Goal: Check status: Check status

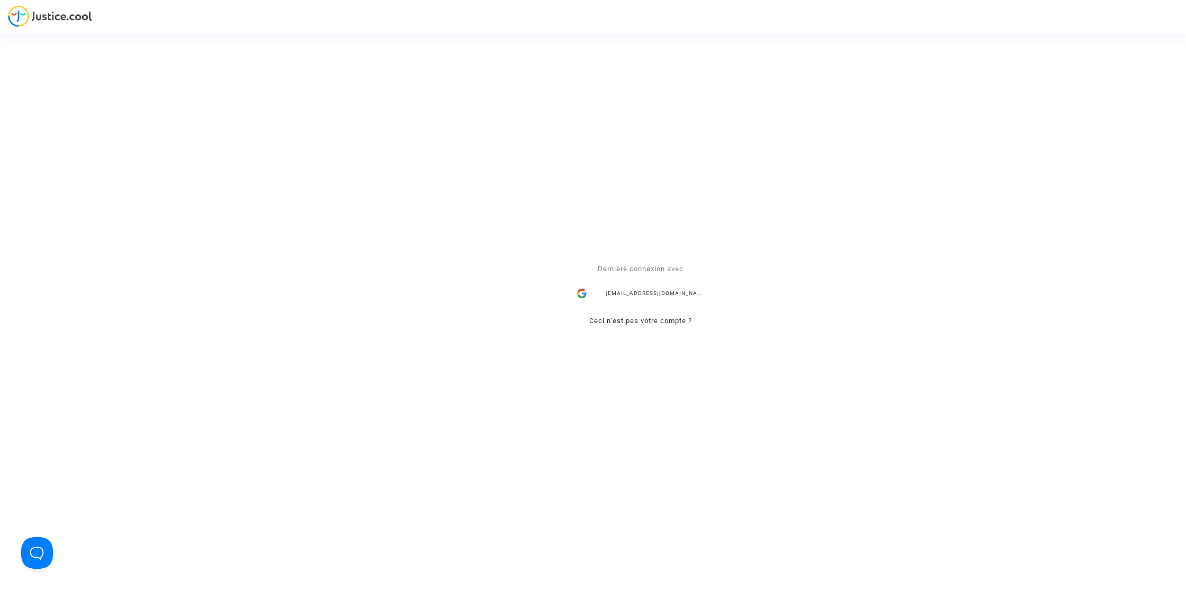
click at [658, 294] on div "lorenana@reclamaciondevuelos.com" at bounding box center [641, 293] width 138 height 21
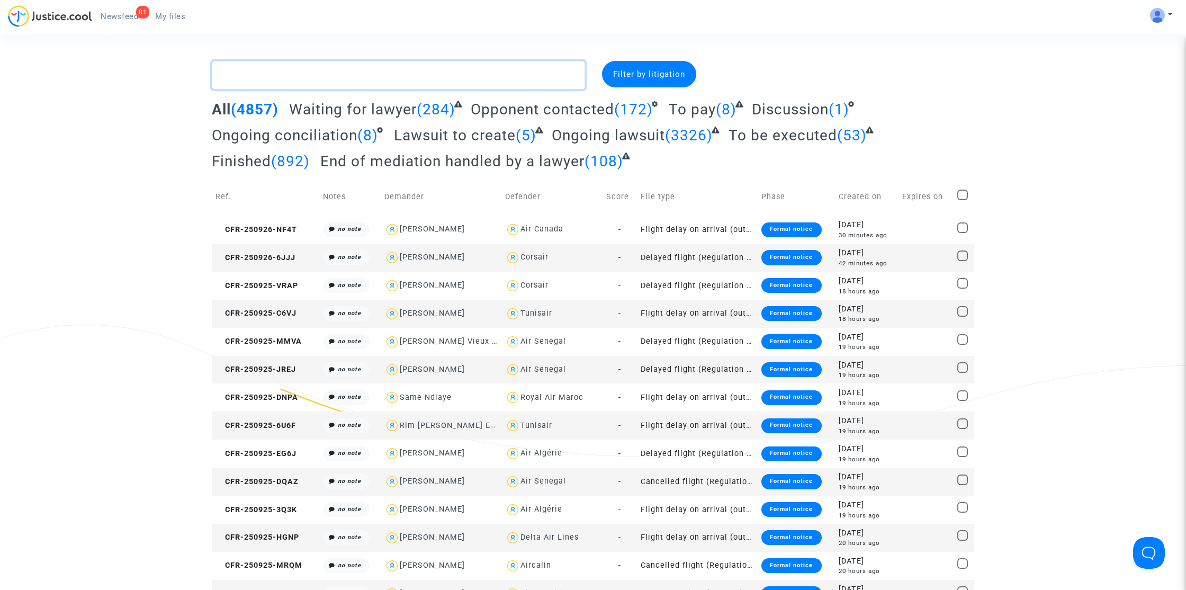
click at [307, 83] on textarea at bounding box center [398, 75] width 373 height 29
paste textarea "Alaoui"
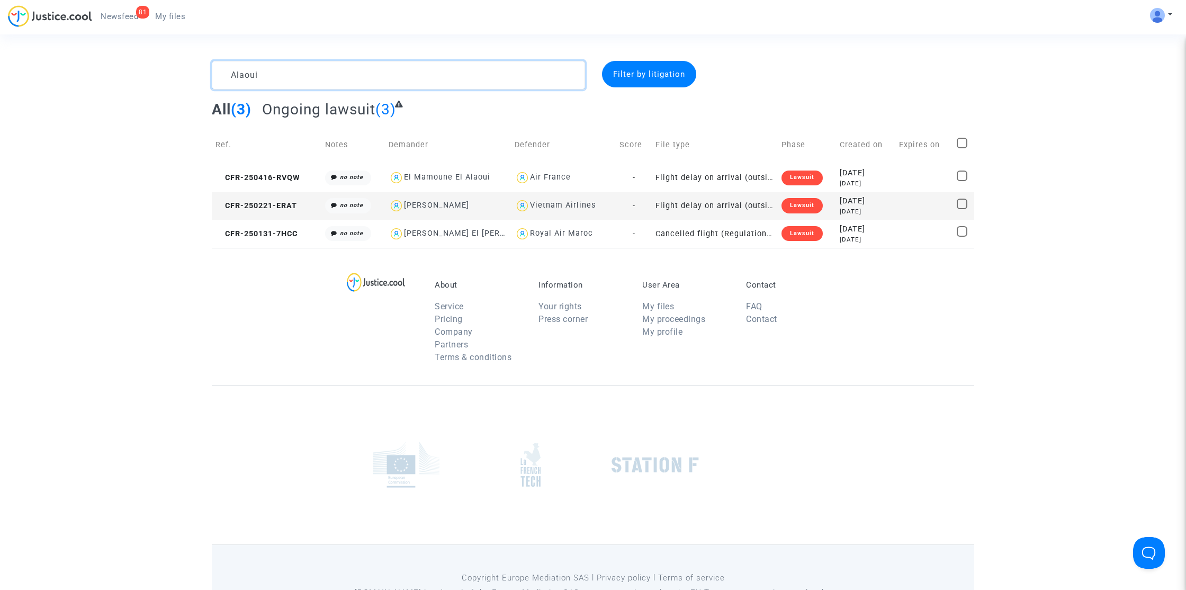
type textarea "Alaoui"
click at [279, 236] on span "CFR-250131-7HCC" at bounding box center [256, 233] width 82 height 9
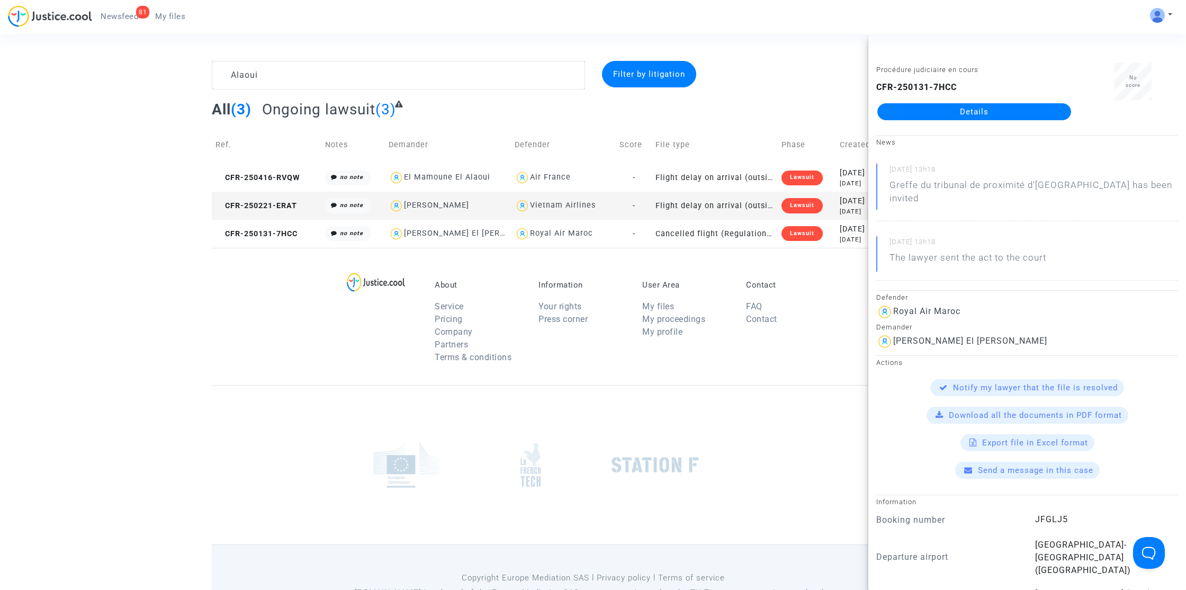
click at [945, 122] on div "Procédure judiciaire en cours CFR-250131-7HCC Details" at bounding box center [974, 96] width 212 height 67
click at [946, 116] on link "Details" at bounding box center [974, 111] width 194 height 17
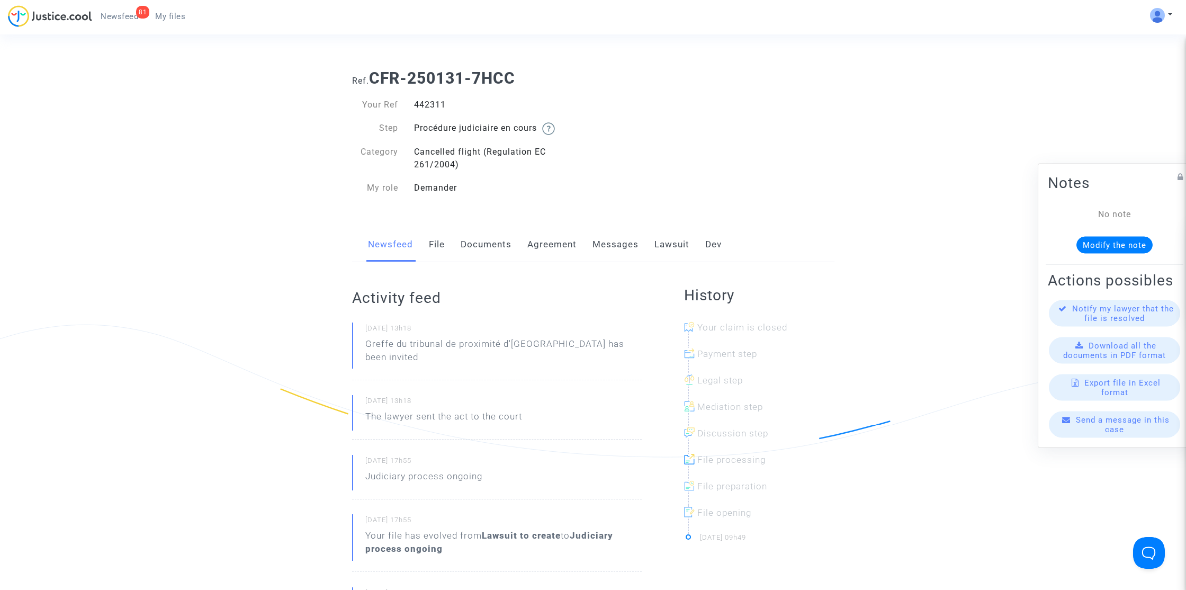
click at [671, 245] on link "Lawsuit" at bounding box center [671, 244] width 35 height 35
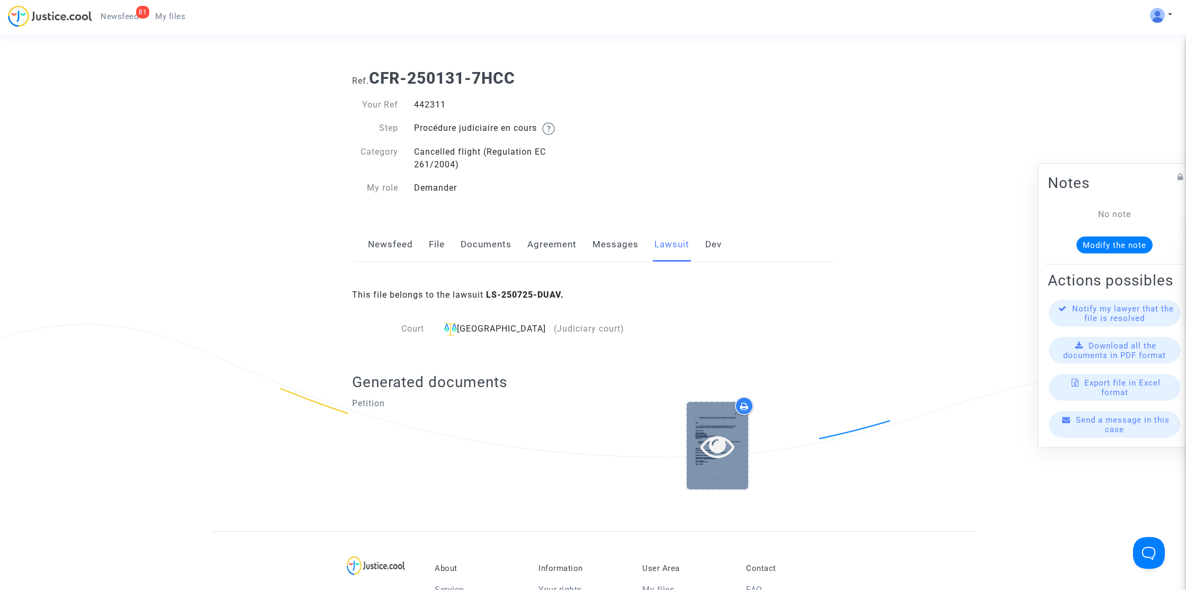
click at [715, 442] on icon at bounding box center [717, 446] width 34 height 34
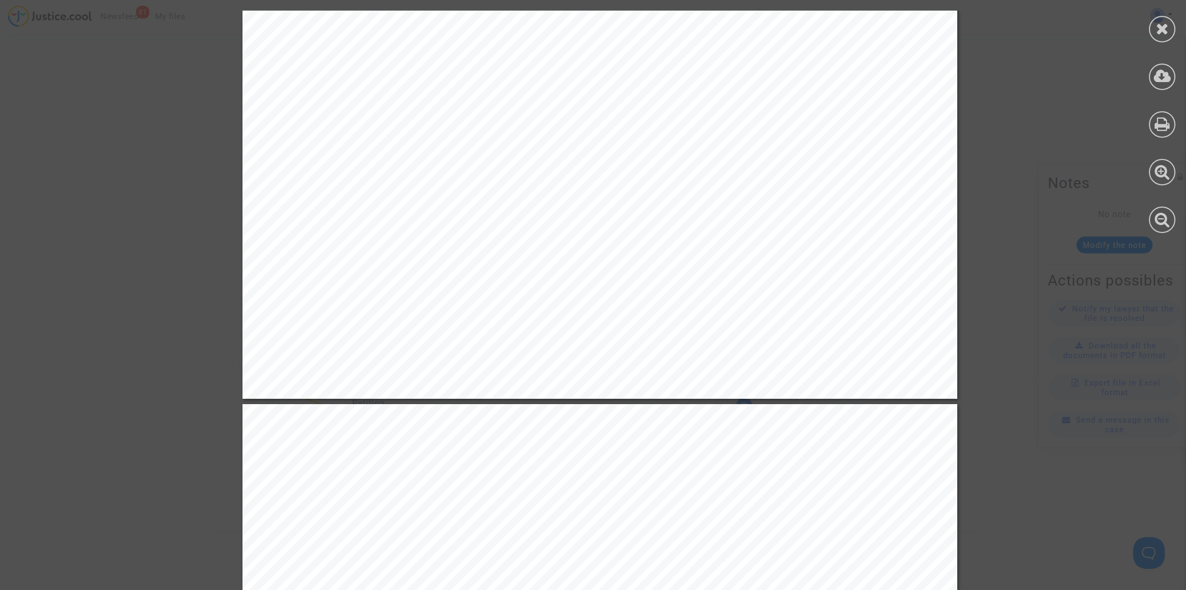
scroll to position [10772, 0]
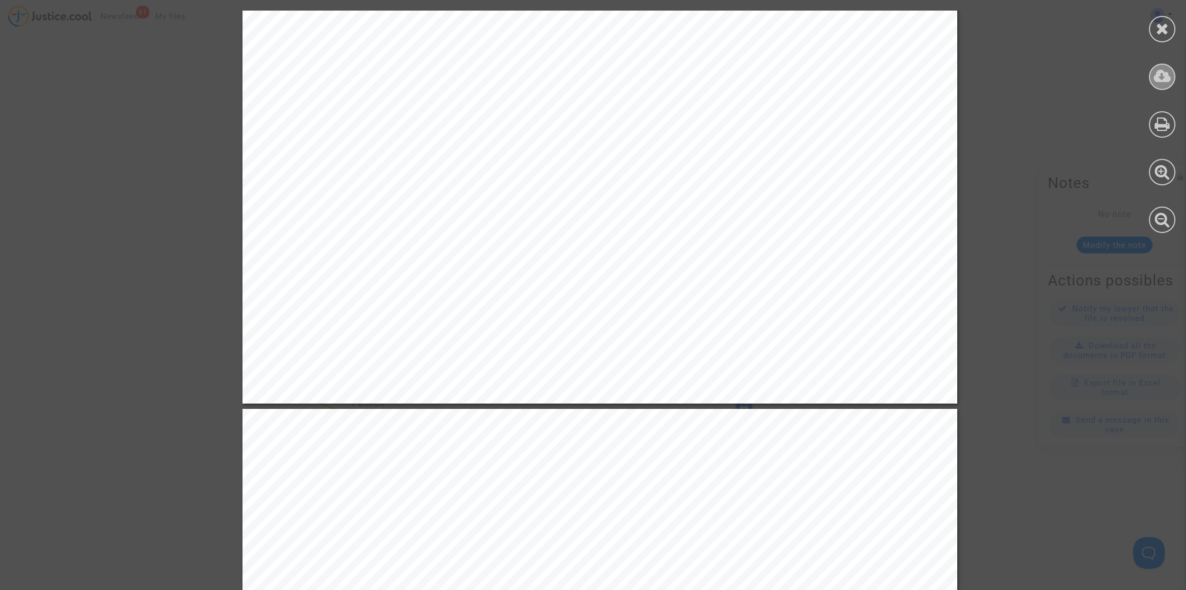
click at [1160, 85] on div at bounding box center [1162, 77] width 26 height 26
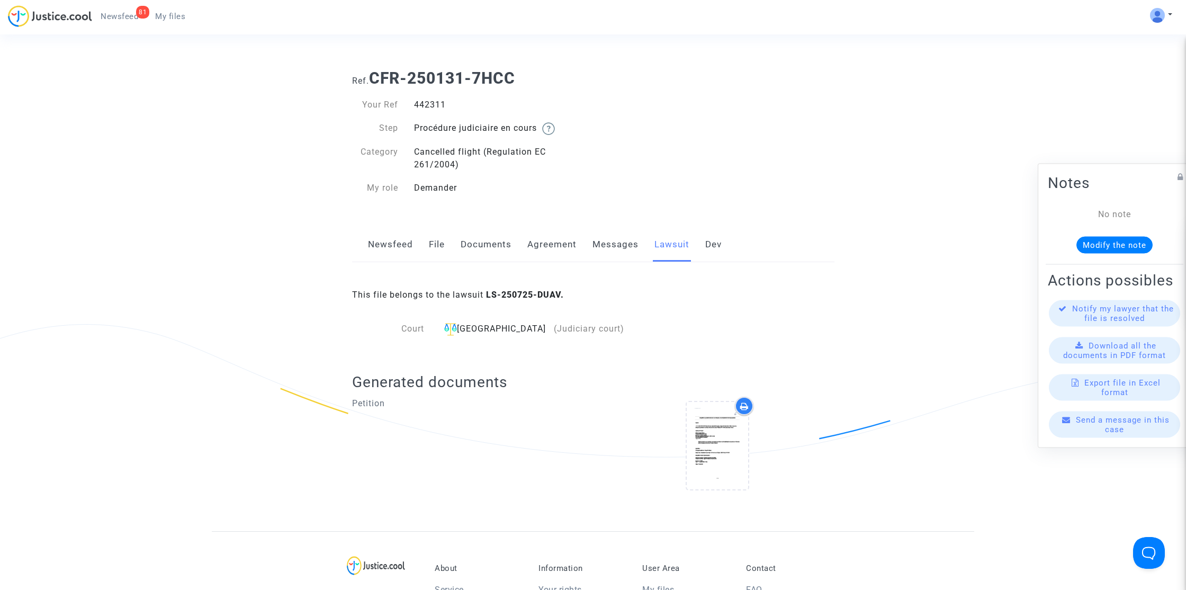
click at [531, 247] on link "Agreement" at bounding box center [551, 244] width 49 height 35
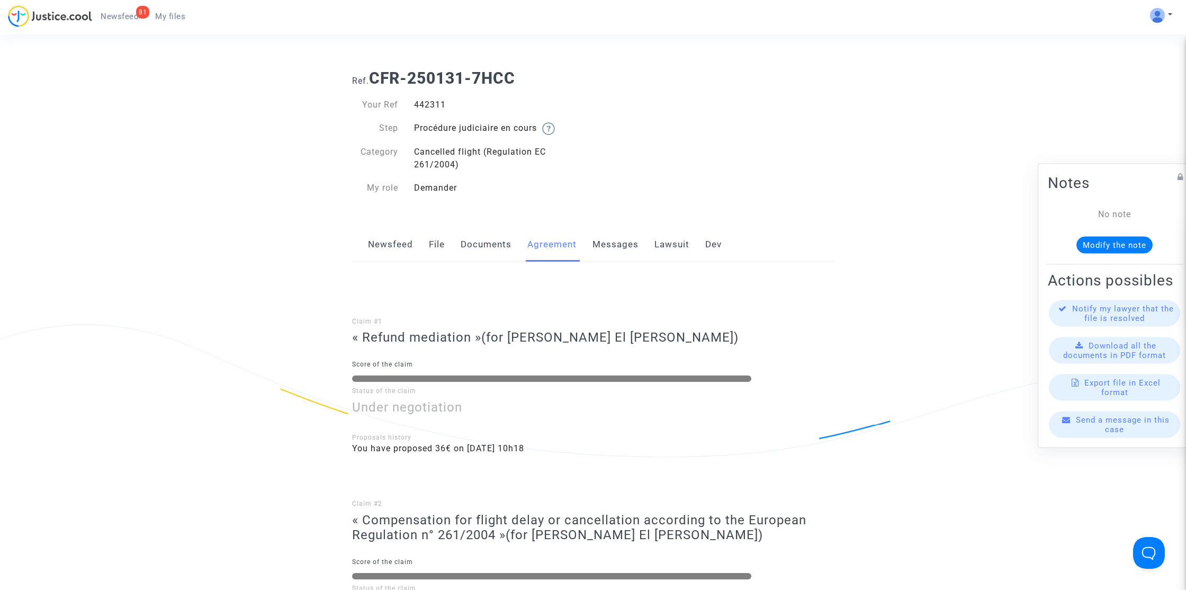
click at [486, 247] on link "Documents" at bounding box center [486, 244] width 51 height 35
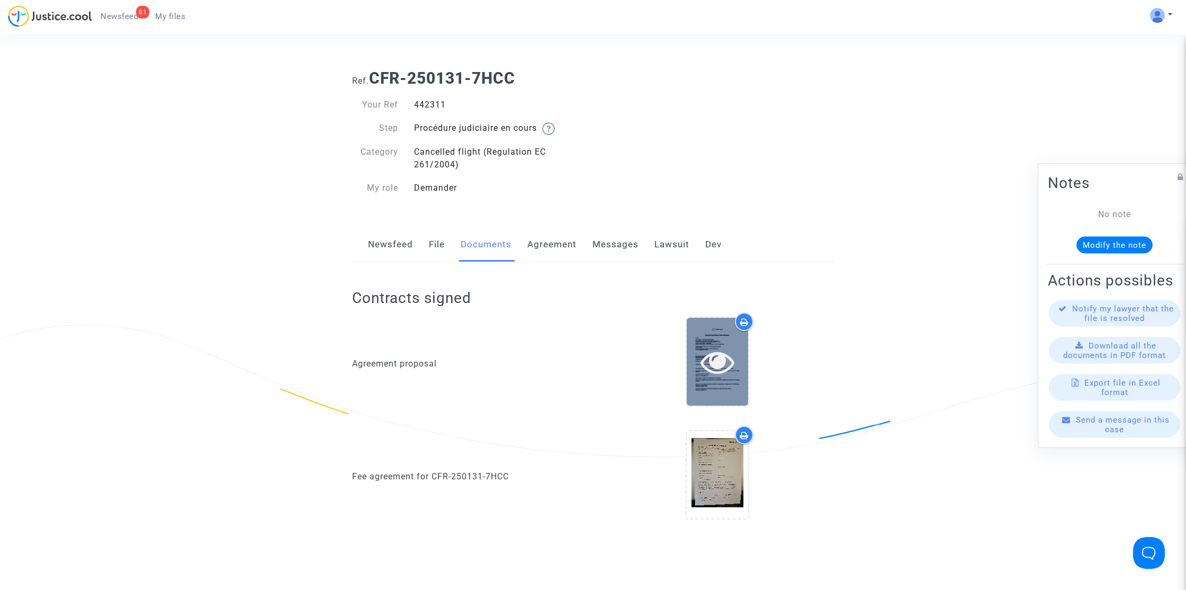
click at [722, 358] on icon at bounding box center [717, 362] width 34 height 34
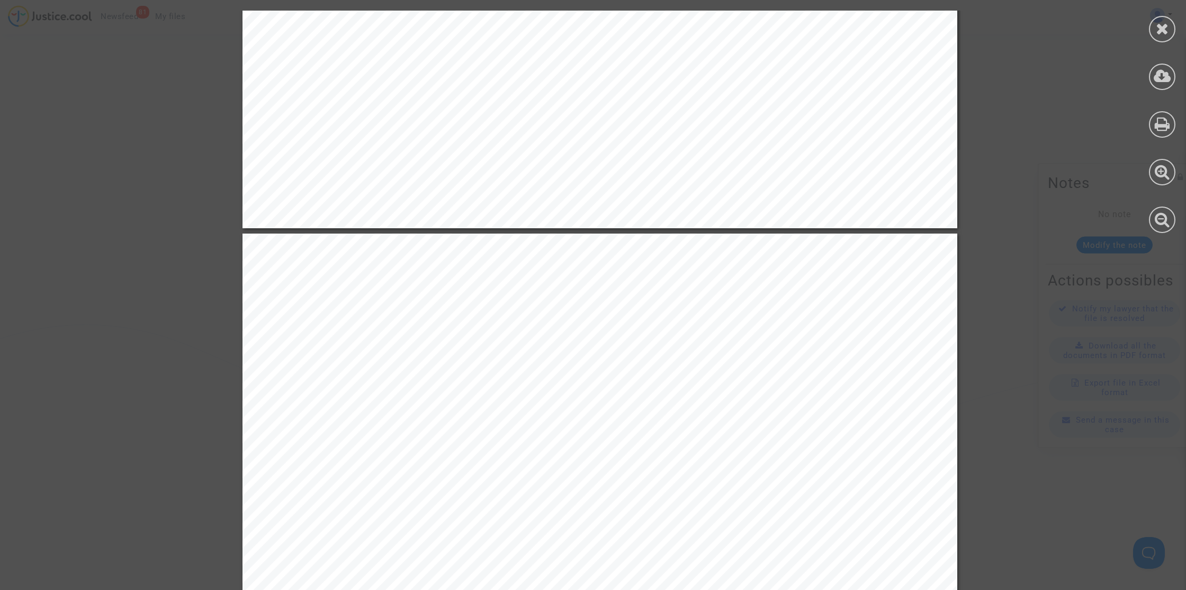
scroll to position [1793, 0]
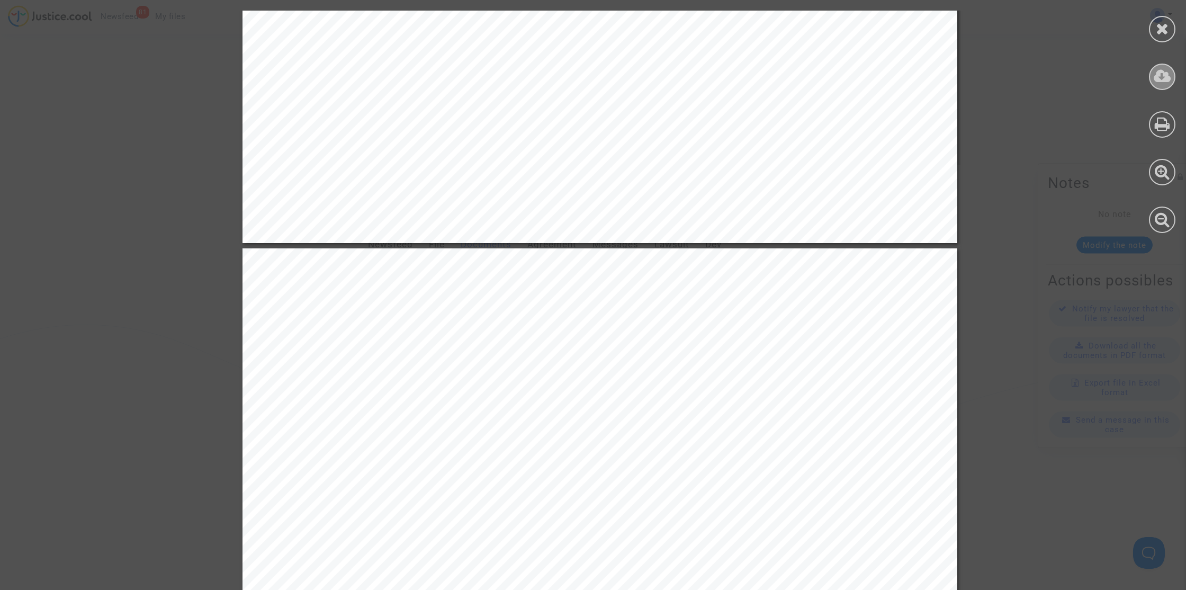
click at [1152, 82] on div at bounding box center [1162, 77] width 26 height 26
